Goal: Find specific page/section: Find specific page/section

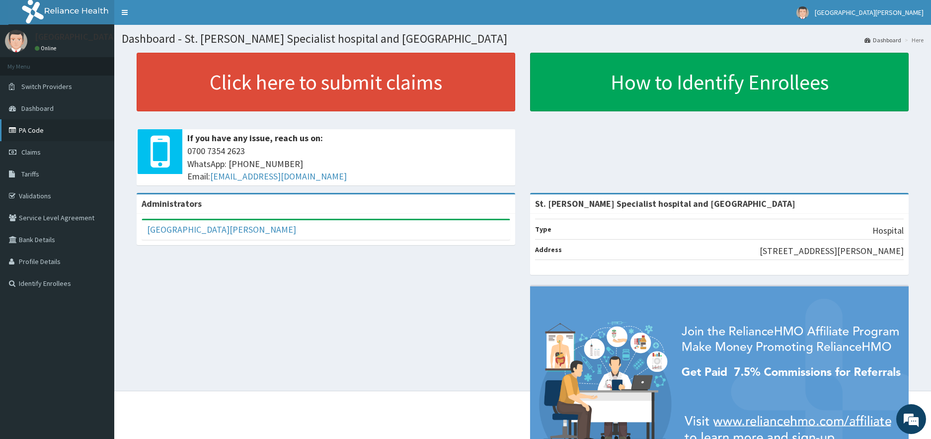
click at [41, 129] on link "PA Code" at bounding box center [57, 130] width 114 height 22
click at [50, 130] on link "PA Code" at bounding box center [57, 130] width 114 height 22
